Goal: Transaction & Acquisition: Purchase product/service

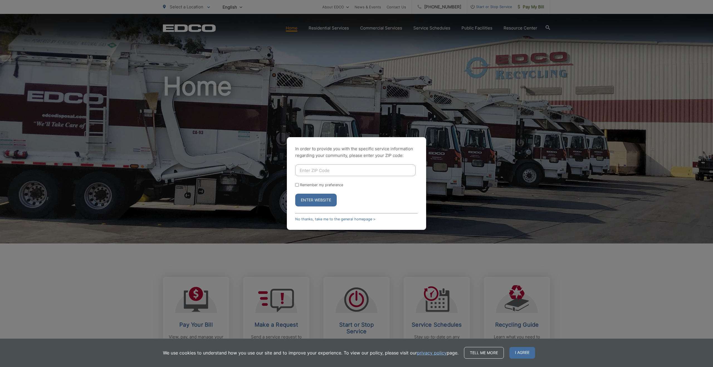
click at [318, 176] on input "Enter ZIP Code" at bounding box center [355, 171] width 120 height 12
type input "90755"
click at [323, 195] on button "Enter Website" at bounding box center [315, 200] width 41 height 13
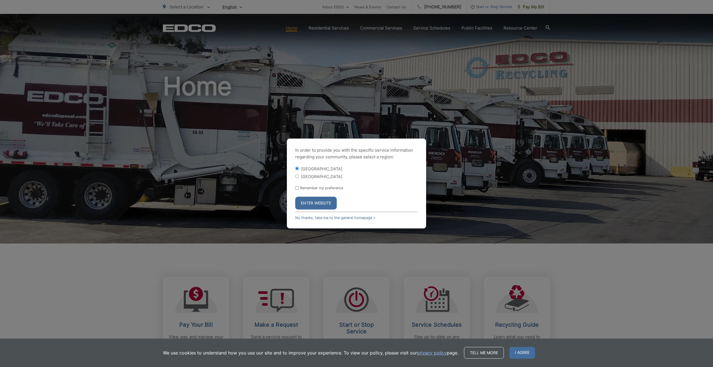
click at [308, 179] on label "[GEOGRAPHIC_DATA]" at bounding box center [321, 176] width 41 height 5
click at [299, 178] on input "[GEOGRAPHIC_DATA]" at bounding box center [297, 177] width 4 height 4
radio input "true"
click at [309, 200] on button "Enter Website" at bounding box center [315, 203] width 41 height 13
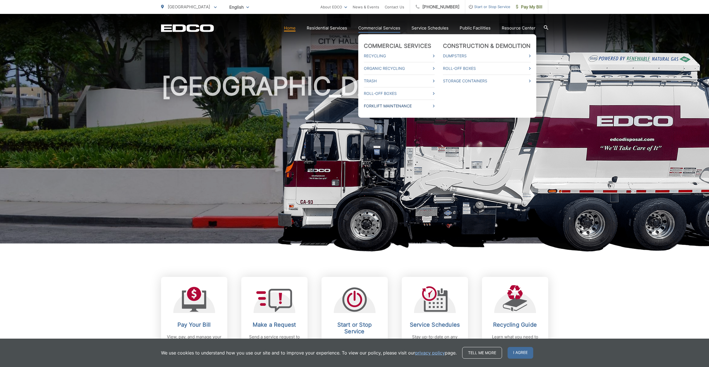
click at [382, 105] on link "Forklift Maintenance" at bounding box center [399, 106] width 71 height 7
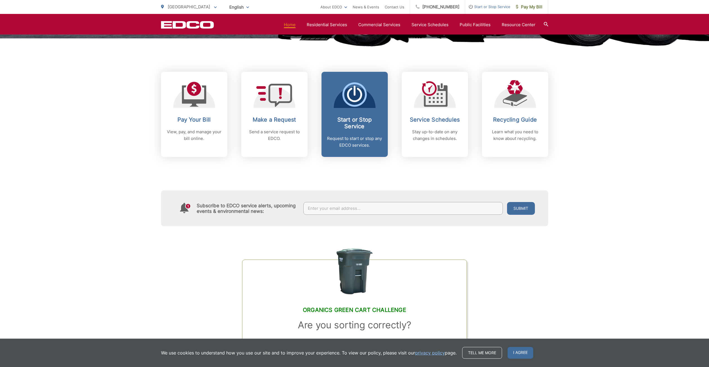
scroll to position [202, 0]
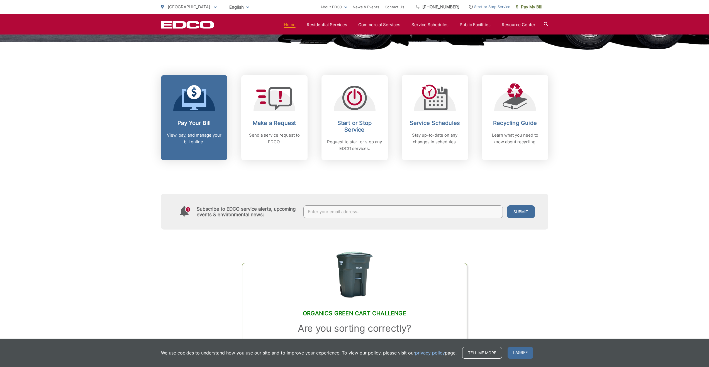
click at [196, 100] on icon at bounding box center [194, 97] width 25 height 25
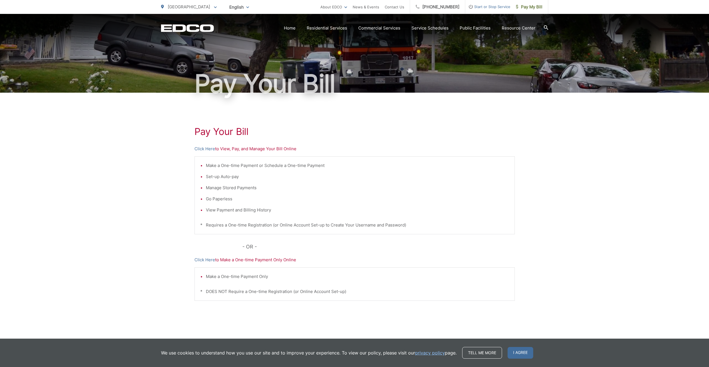
scroll to position [29, 0]
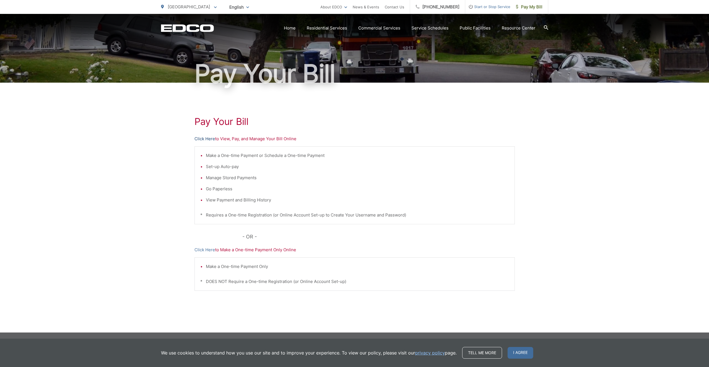
click at [206, 137] on link "Click Here" at bounding box center [204, 139] width 21 height 7
click at [205, 138] on link "Click Here" at bounding box center [204, 139] width 21 height 7
drag, startPoint x: 359, startPoint y: 142, endPoint x: 300, endPoint y: 45, distance: 113.7
click at [352, 135] on div "Pay Your Bill Click Here to View, Pay, and Manage Your Bill Online Make a One-t…" at bounding box center [354, 208] width 320 height 250
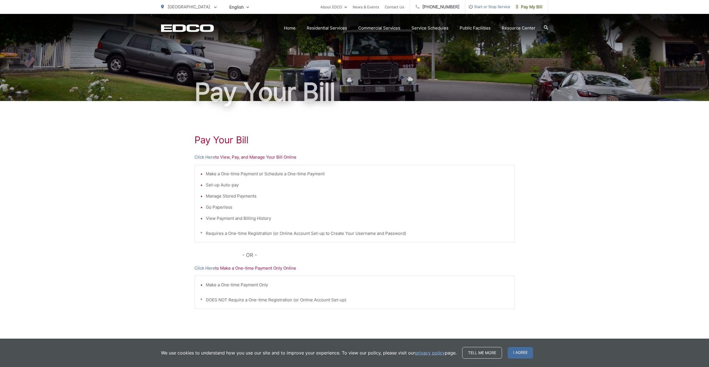
scroll to position [0, 0]
